Goal: Navigation & Orientation: Find specific page/section

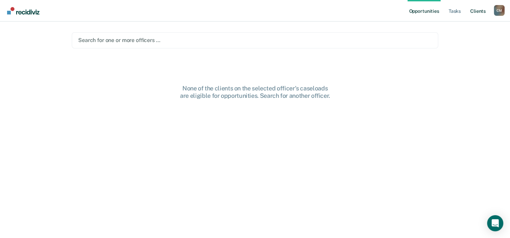
click at [475, 9] on link "Client s" at bounding box center [477, 11] width 18 height 22
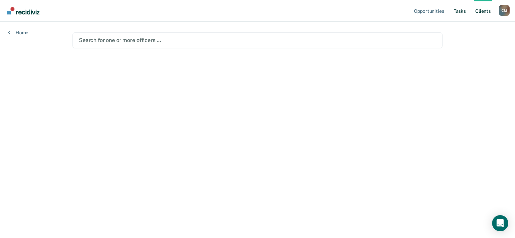
click at [461, 12] on link "Tasks" at bounding box center [459, 11] width 15 height 22
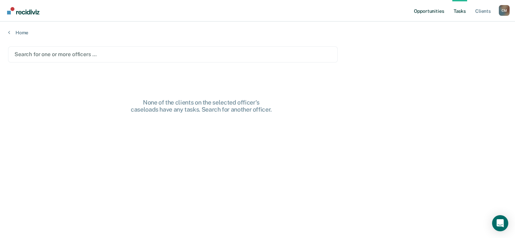
click at [437, 13] on link "Opportunities" at bounding box center [428, 11] width 33 height 22
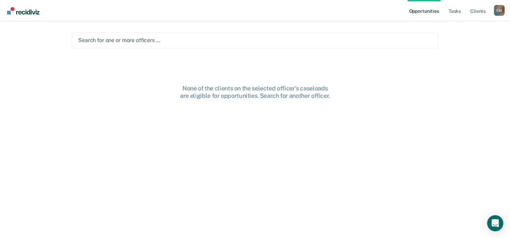
click at [496, 11] on div "C M" at bounding box center [498, 10] width 11 height 11
click at [464, 43] on link "Log Out" at bounding box center [472, 44] width 54 height 6
